Goal: Task Accomplishment & Management: Manage account settings

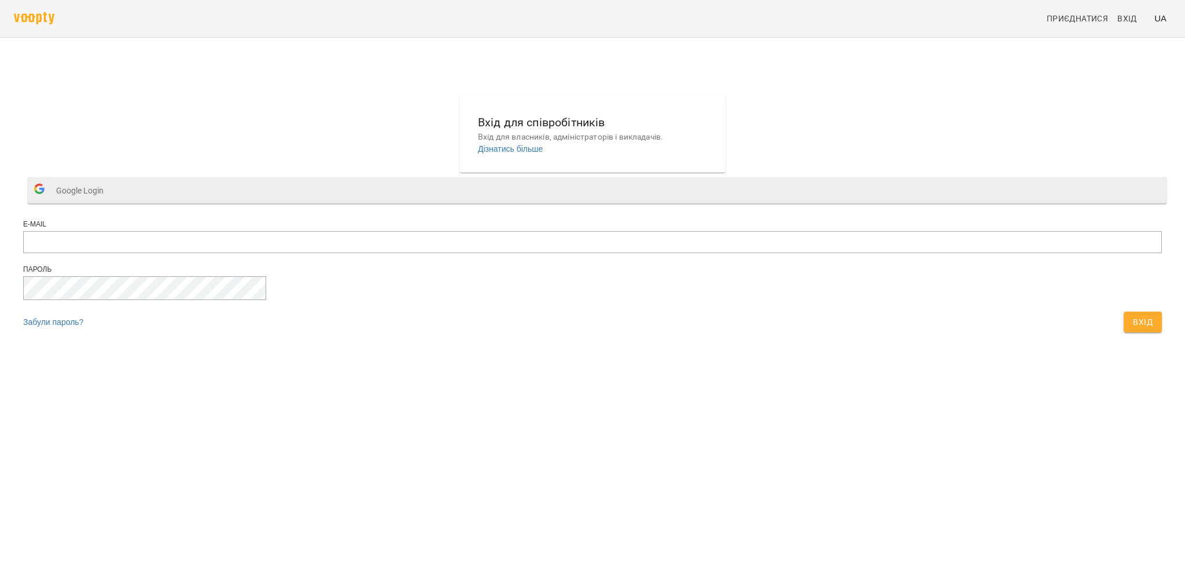
click at [109, 202] on span "Google Login" at bounding box center [82, 190] width 53 height 23
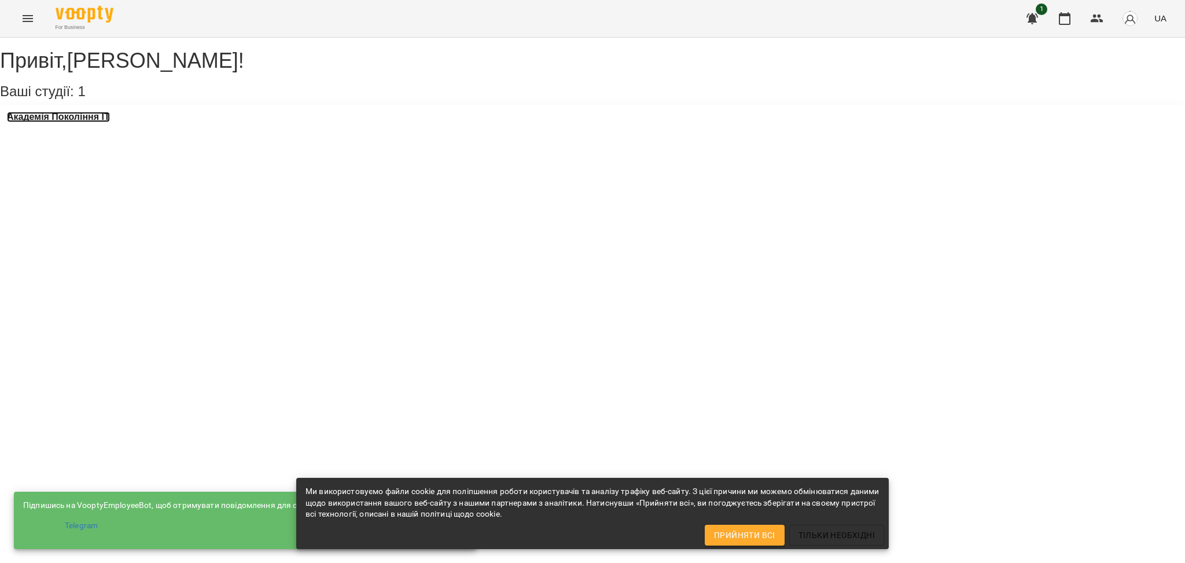
click at [86, 122] on h3 "Академія Покоління ІТ" at bounding box center [58, 117] width 103 height 10
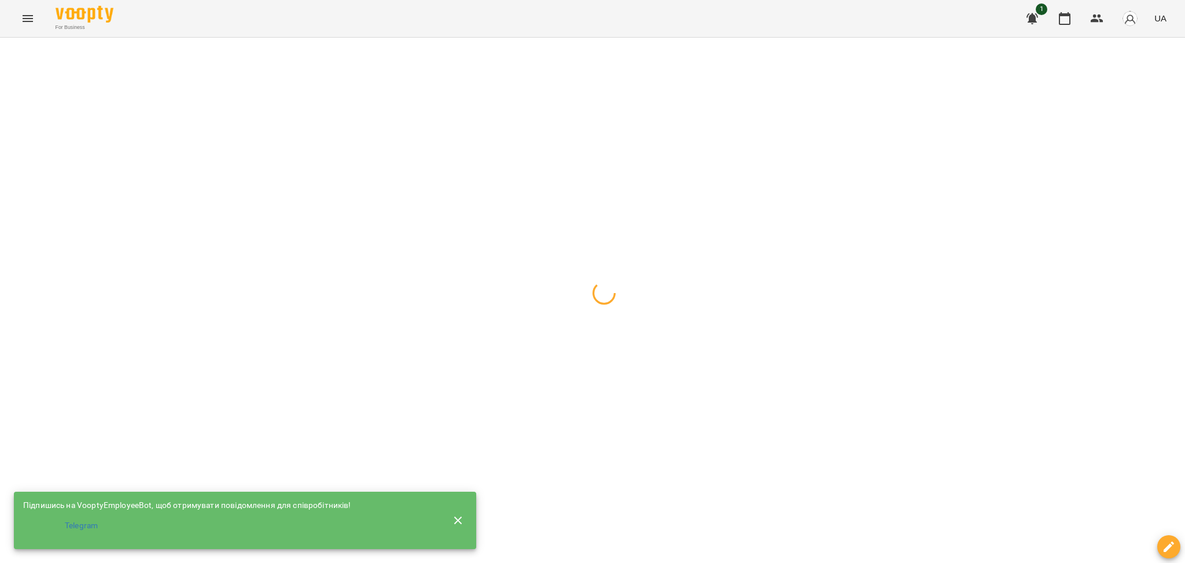
click at [459, 513] on icon "button" at bounding box center [458, 520] width 14 height 14
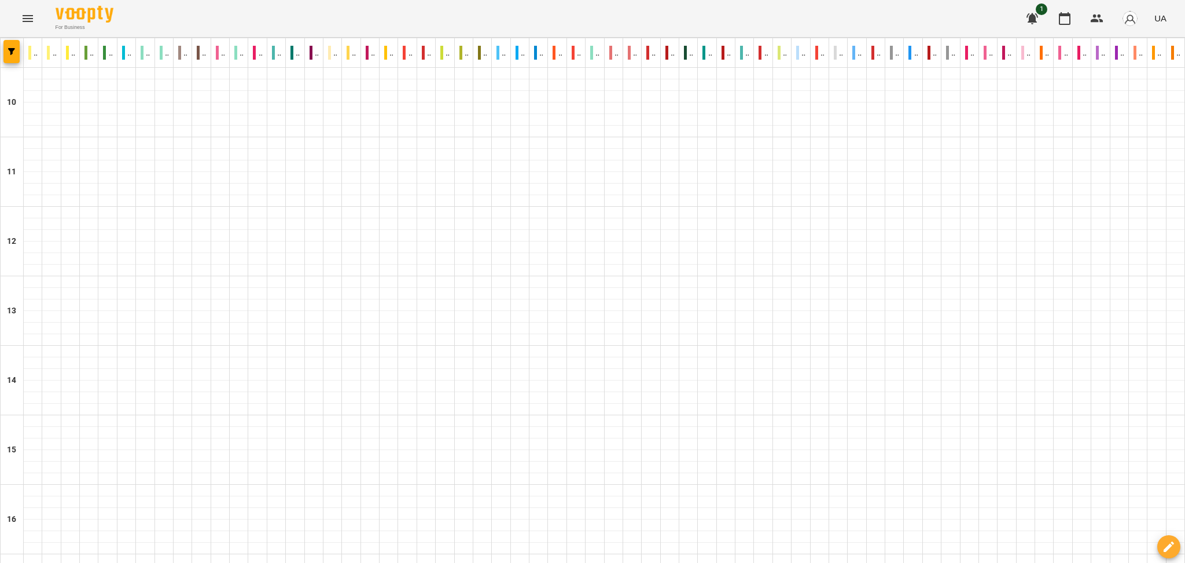
click at [2, 44] on div at bounding box center [12, 52] width 23 height 29
click at [11, 51] on icon "button" at bounding box center [11, 51] width 7 height 7
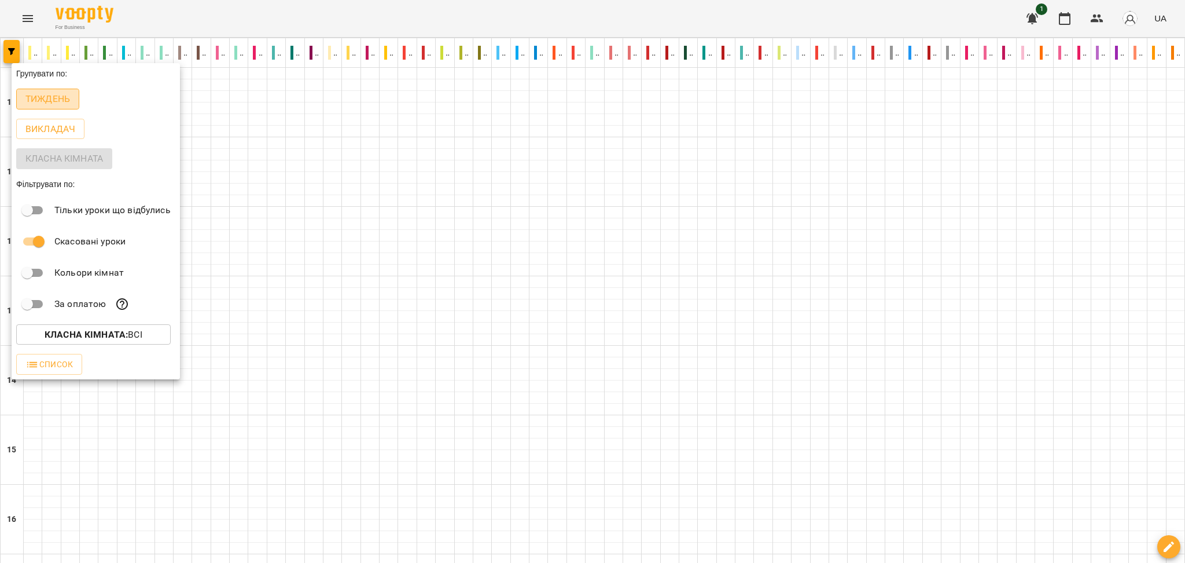
click at [36, 106] on p "Тиждень" at bounding box center [47, 99] width 45 height 14
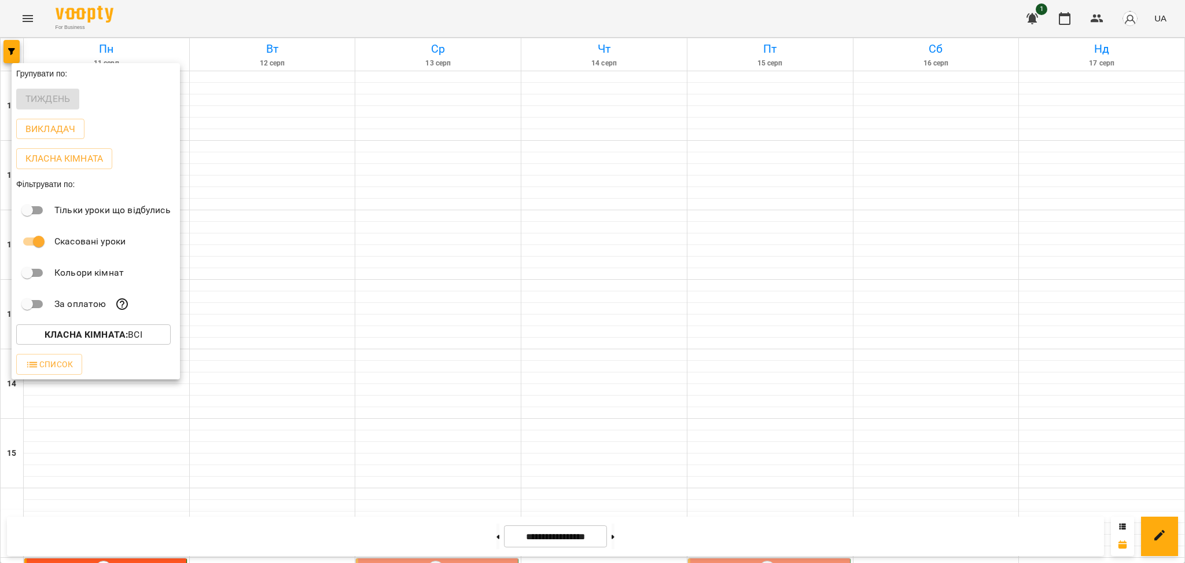
drag, startPoint x: 1184, startPoint y: 159, endPoint x: 1181, endPoint y: 240, distance: 80.5
click at [1181, 240] on div at bounding box center [592, 281] width 1185 height 563
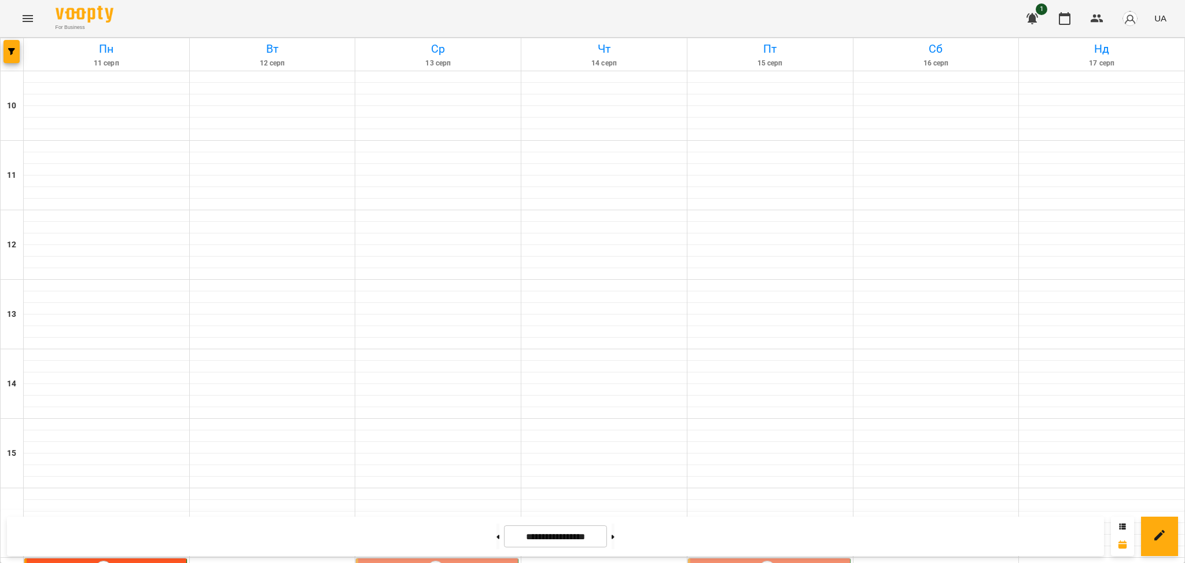
scroll to position [376, 0]
